Goal: Obtain resource: Obtain resource

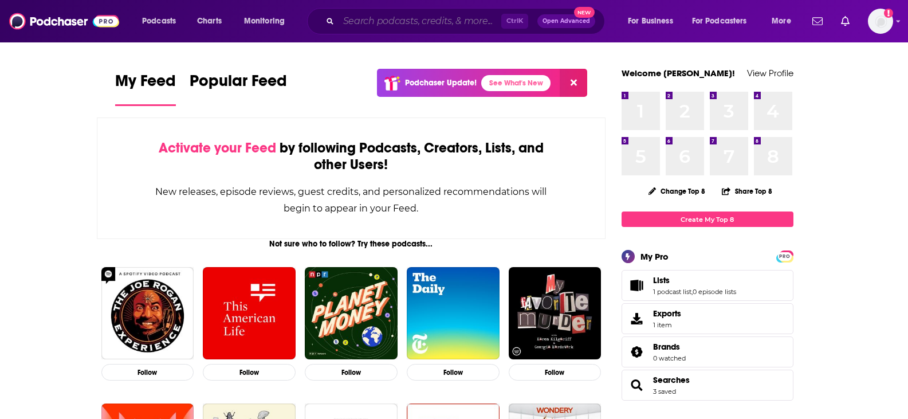
drag, startPoint x: 352, startPoint y: 18, endPoint x: 365, endPoint y: 21, distance: 13.1
click at [352, 18] on input "Search podcasts, credits, & more..." at bounding box center [420, 21] width 163 height 18
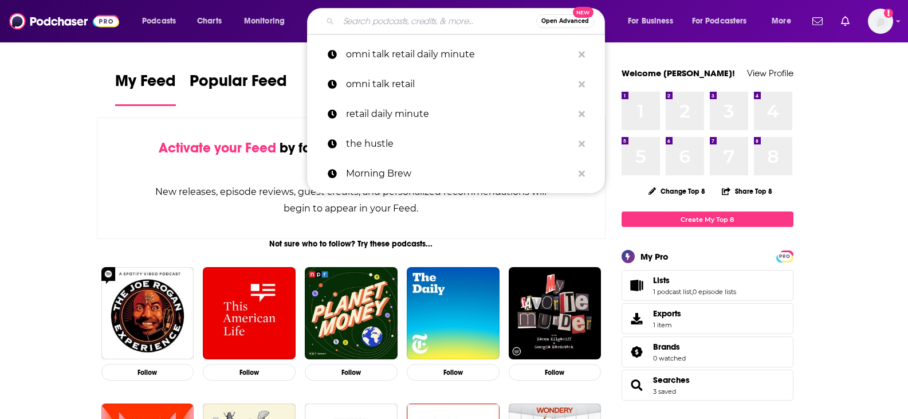
type input "m"
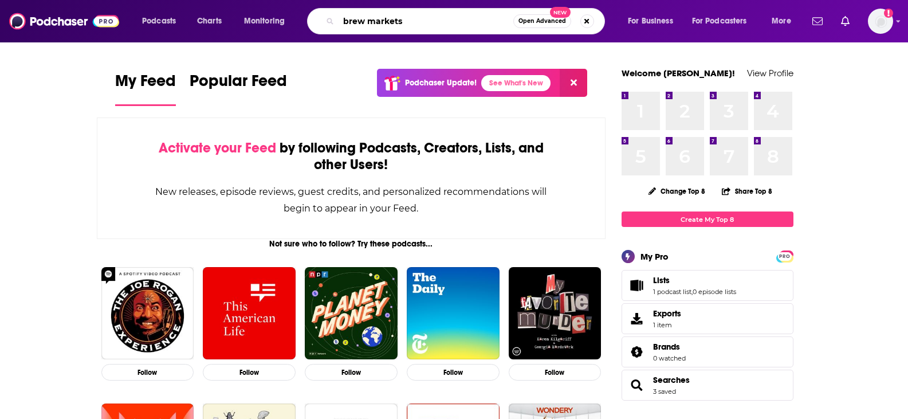
type input "brew markets"
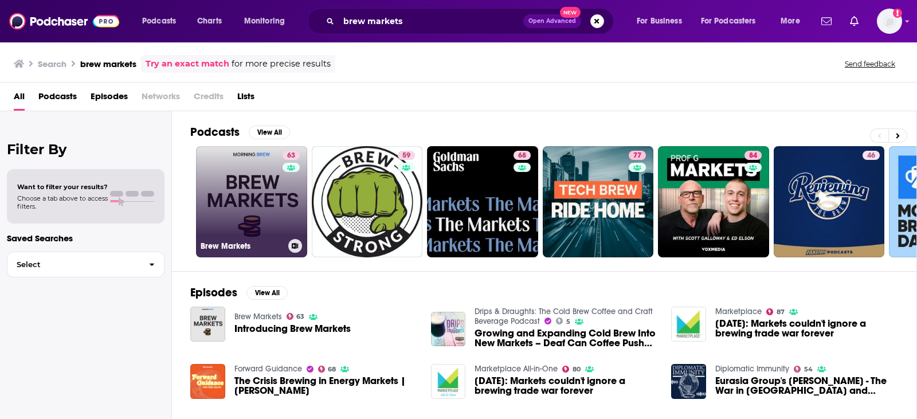
click at [261, 178] on link "63 Brew Markets" at bounding box center [251, 201] width 111 height 111
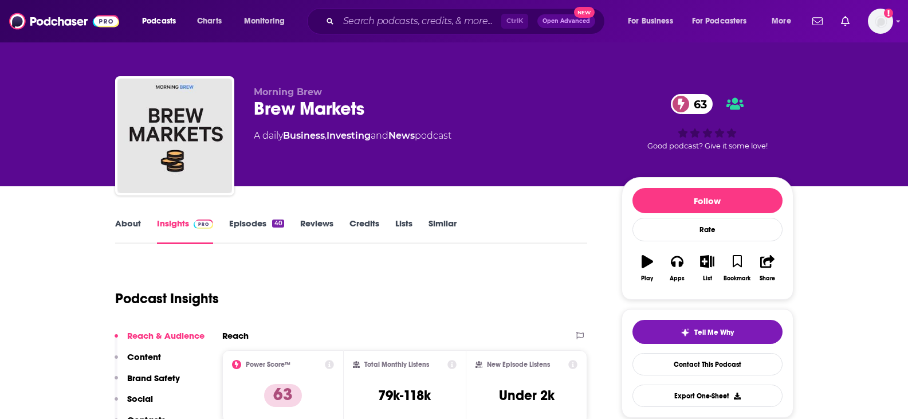
scroll to position [115, 0]
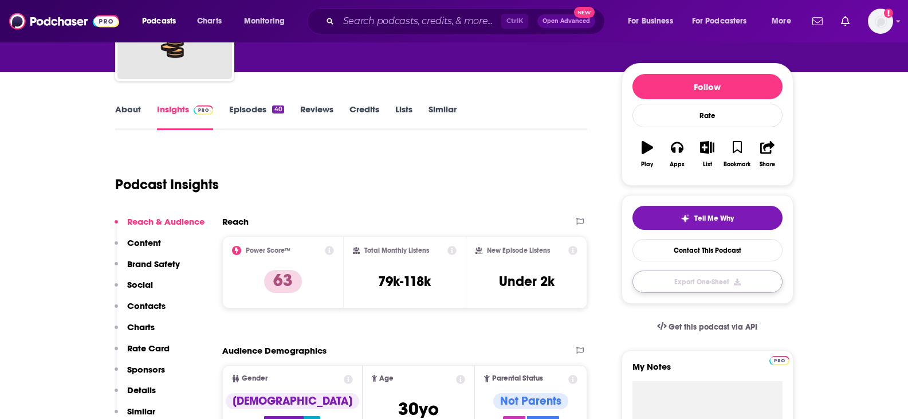
click at [714, 281] on button "Export One-Sheet" at bounding box center [708, 282] width 150 height 22
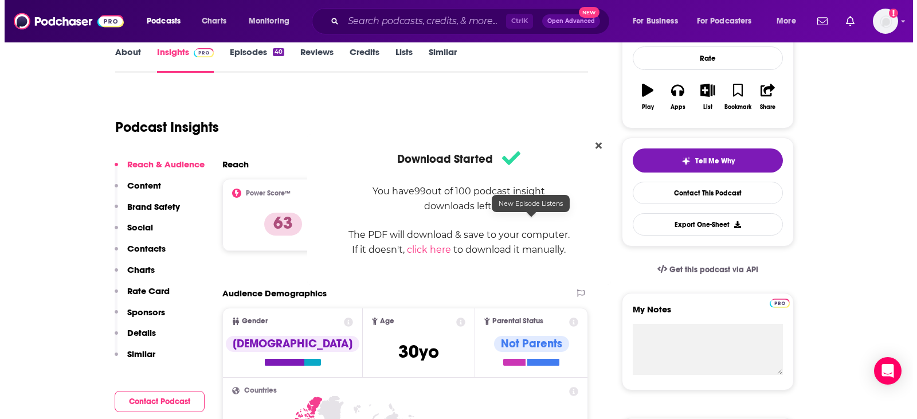
scroll to position [0, 0]
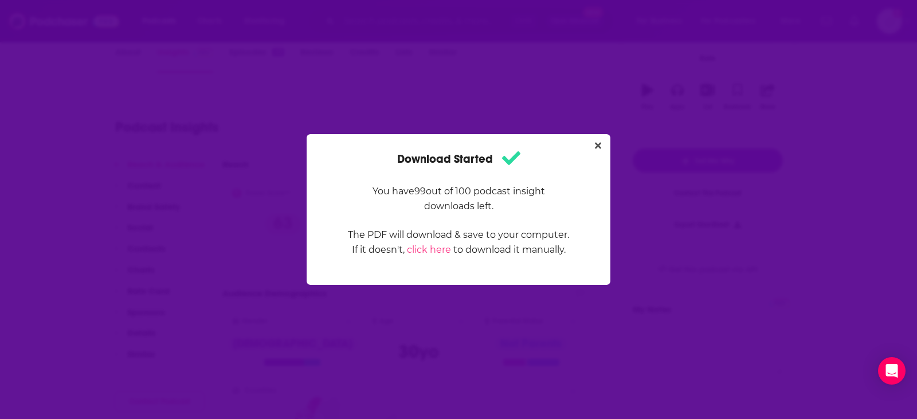
drag, startPoint x: 598, startPoint y: 145, endPoint x: 628, endPoint y: 119, distance: 39.4
click at [598, 145] on icon "Close" at bounding box center [598, 146] width 6 height 6
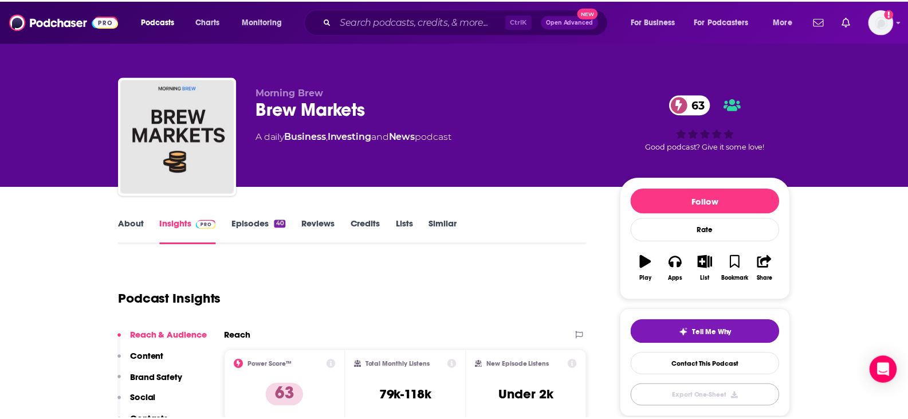
scroll to position [172, 0]
